Goal: Task Accomplishment & Management: Use online tool/utility

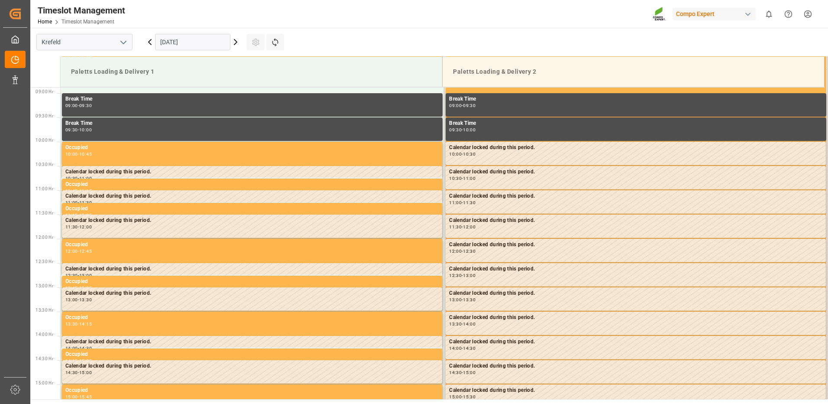
scroll to position [431, 0]
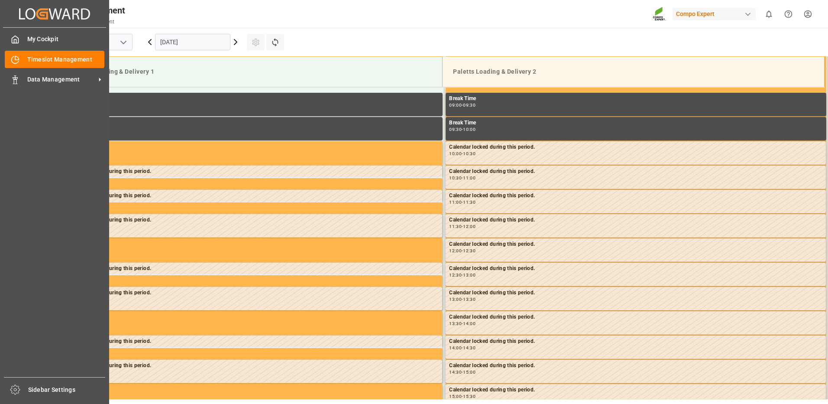
click at [54, 68] on div "My Cockpit My Cockpit Timeslot Management Timeslot Management Data Management D…" at bounding box center [54, 202] width 103 height 349
drag, startPoint x: 54, startPoint y: 68, endPoint x: 75, endPoint y: 79, distance: 24.0
click at [76, 79] on span "Data Management" at bounding box center [61, 79] width 68 height 9
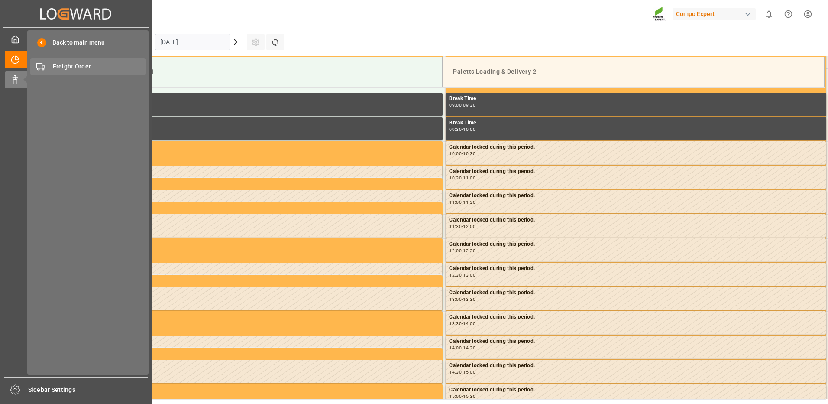
click at [84, 68] on span "Freight Order" at bounding box center [99, 66] width 93 height 9
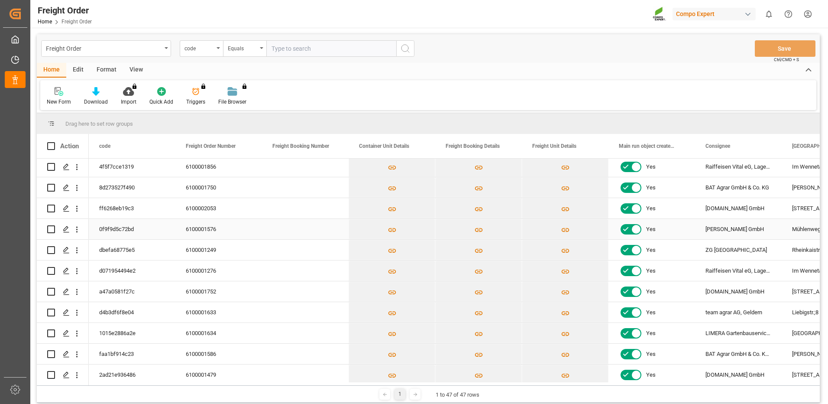
scroll to position [433, 0]
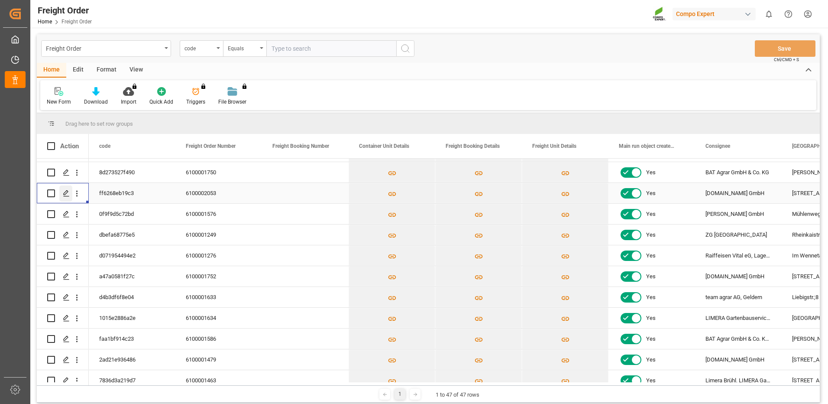
click at [66, 194] on icon "Press SPACE to select this row." at bounding box center [66, 193] width 7 height 7
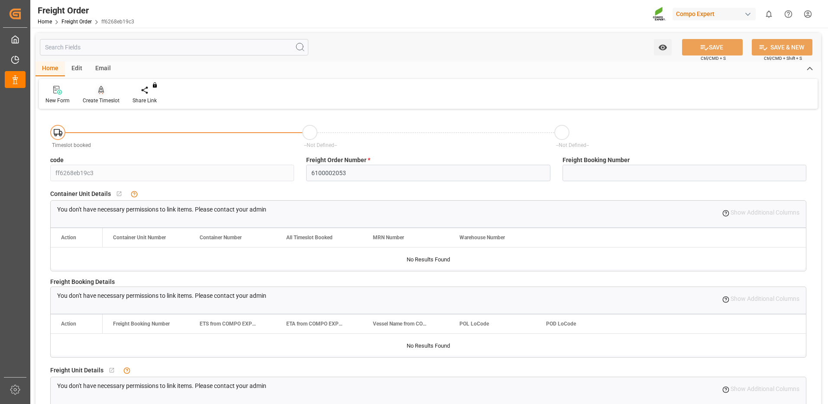
click at [104, 101] on div "Create Timeslot" at bounding box center [101, 101] width 37 height 8
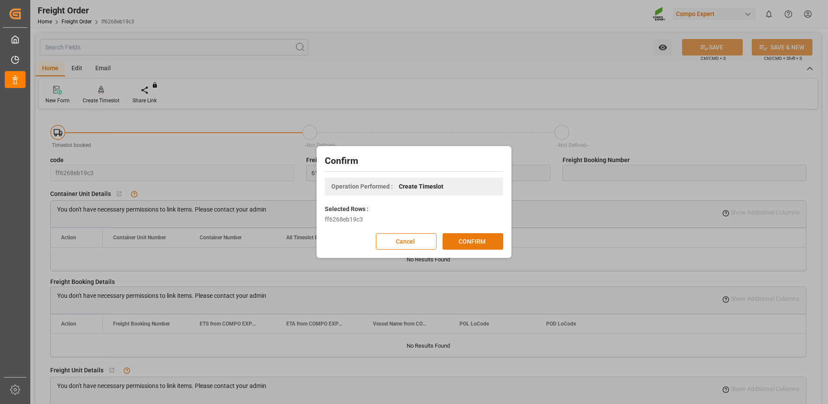
click at [451, 237] on button "CONFIRM" at bounding box center [473, 241] width 61 height 16
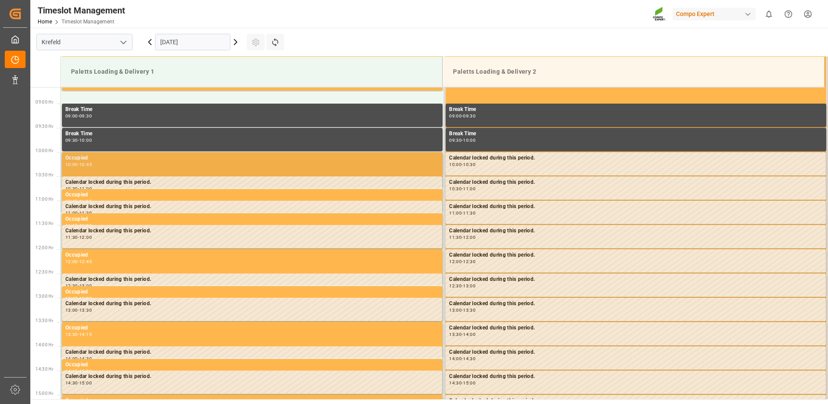
scroll to position [431, 0]
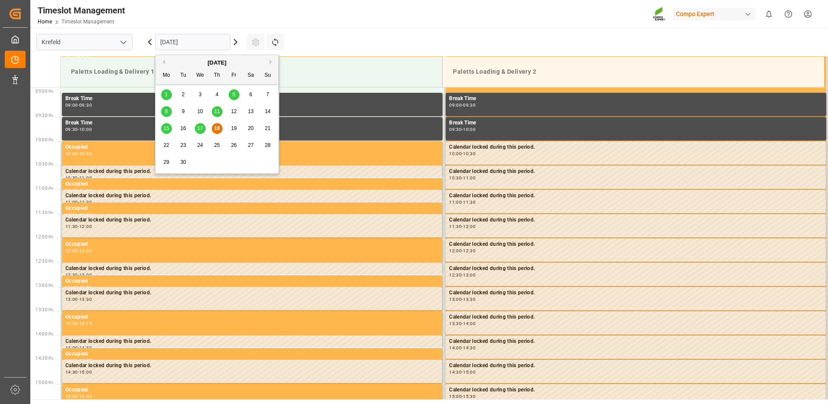
click at [218, 43] on input "[DATE]" at bounding box center [192, 42] width 75 height 16
click at [168, 144] on span "22" at bounding box center [166, 145] width 6 height 6
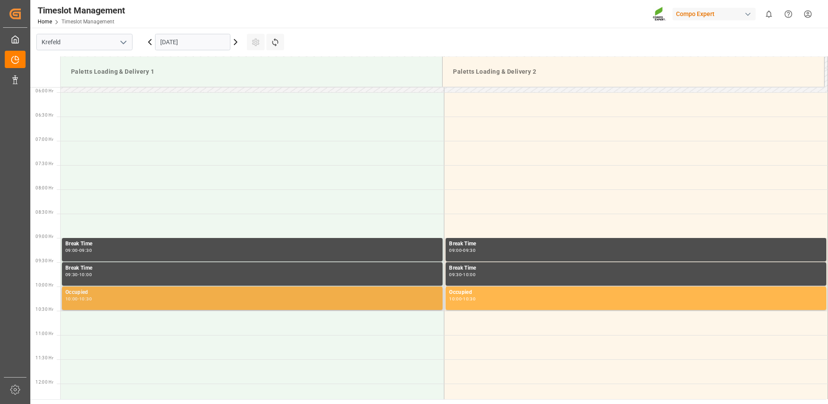
scroll to position [258, 0]
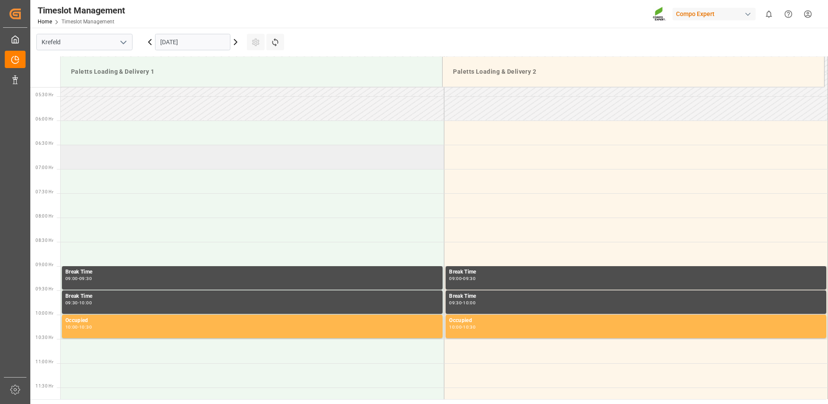
click at [130, 159] on td at bounding box center [253, 157] width 384 height 24
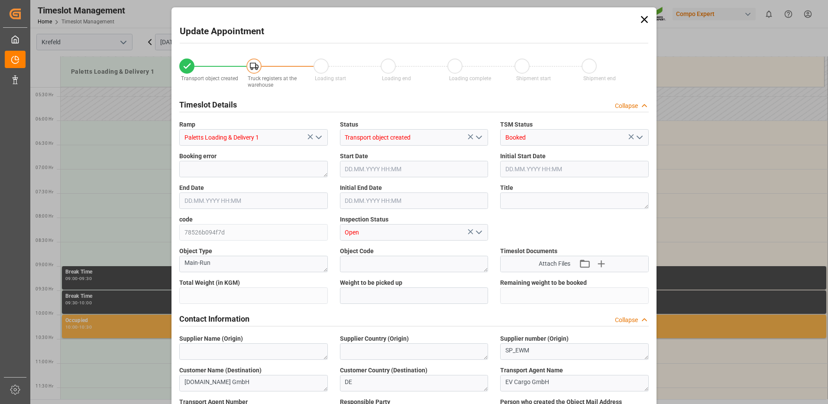
type input "24288"
type input "0"
type input "[DATE] 06:30"
type input "[DATE] 07:00"
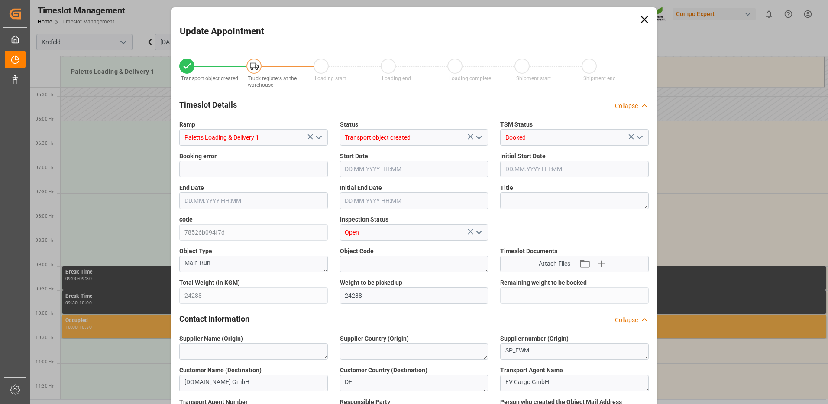
type input "[DATE] 09:15"
type input "[DATE] 07:58"
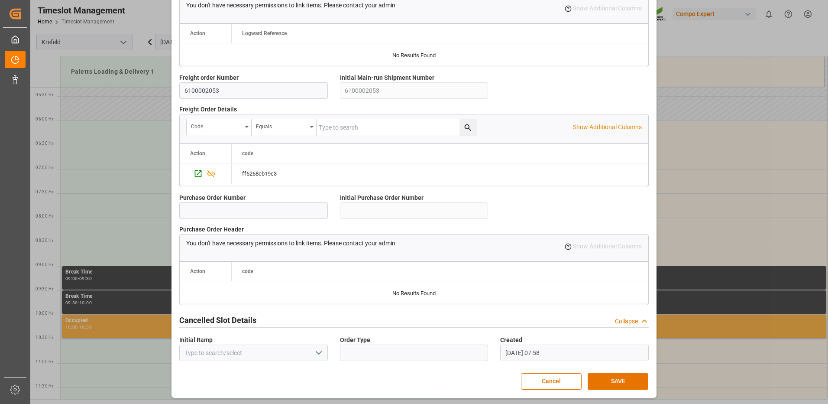
scroll to position [736, 0]
click at [615, 373] on button "SAVE" at bounding box center [618, 380] width 61 height 16
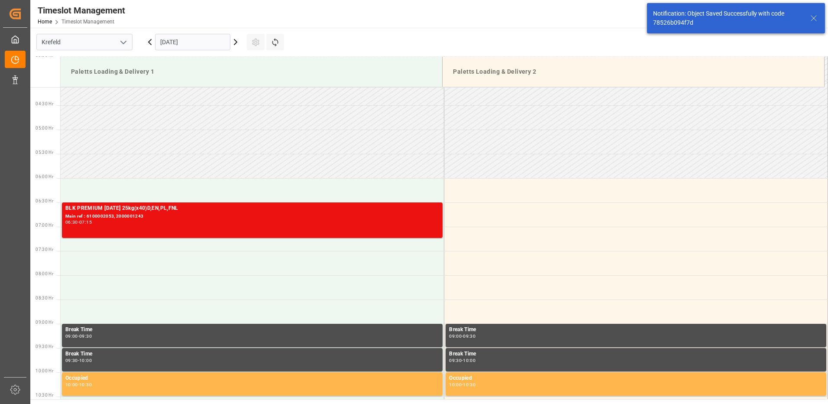
scroll to position [237, 0]
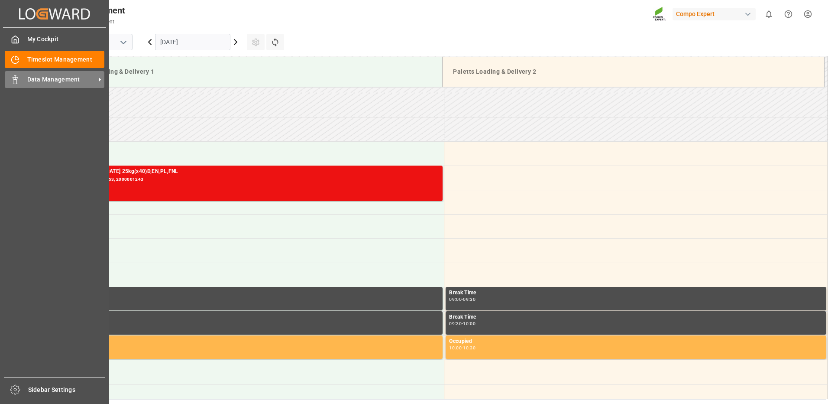
click at [37, 77] on span "Data Management" at bounding box center [61, 79] width 68 height 9
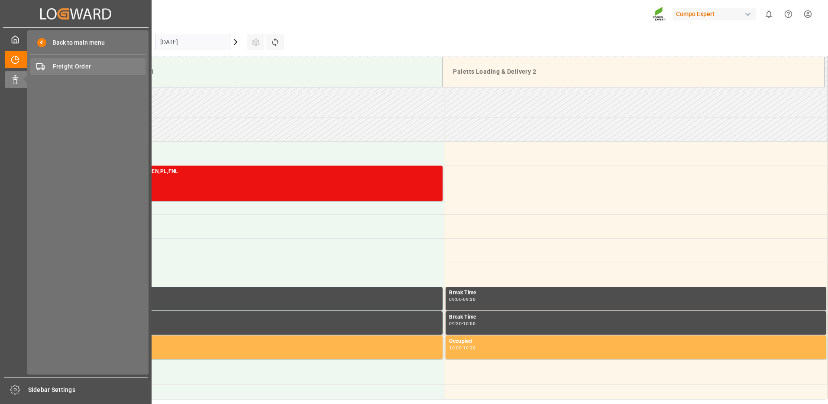
click at [59, 65] on span "Freight Order" at bounding box center [99, 66] width 93 height 9
